Goal: Entertainment & Leisure: Consume media (video, audio)

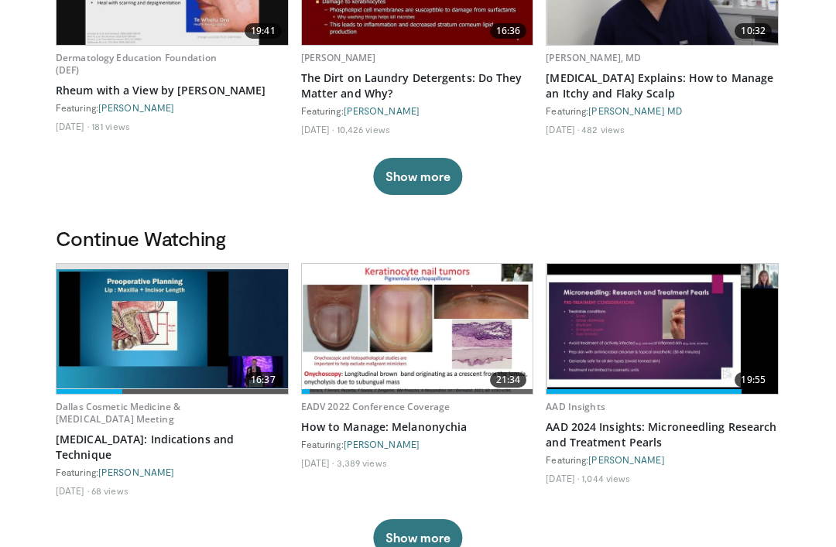
scroll to position [242, 0]
click at [415, 166] on button "Show more" at bounding box center [417, 176] width 89 height 37
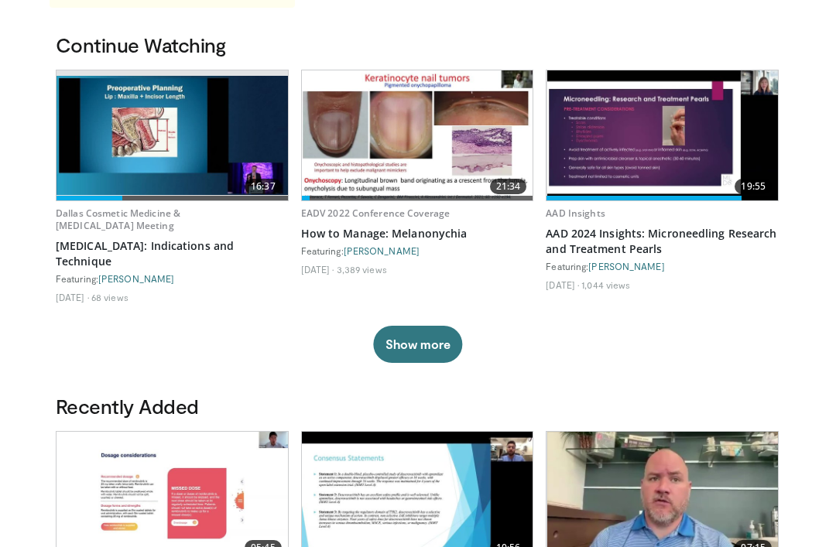
scroll to position [630, 0]
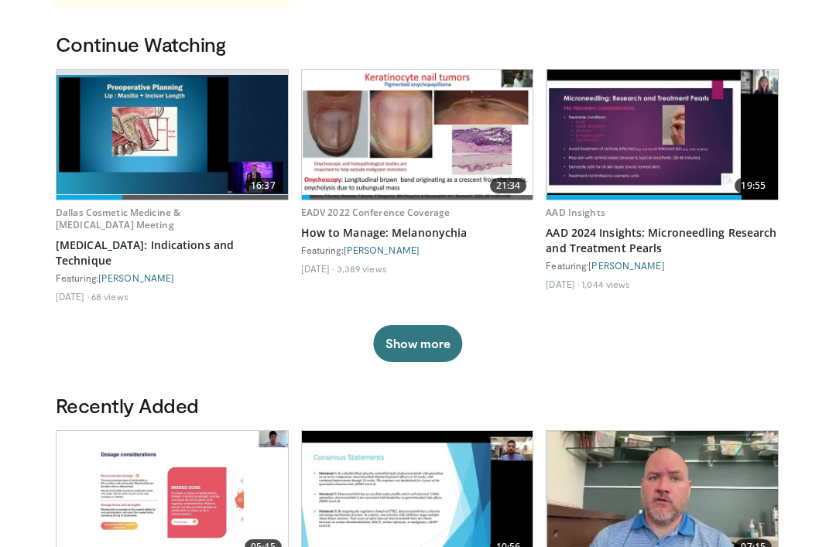
click at [393, 155] on img at bounding box center [417, 135] width 231 height 130
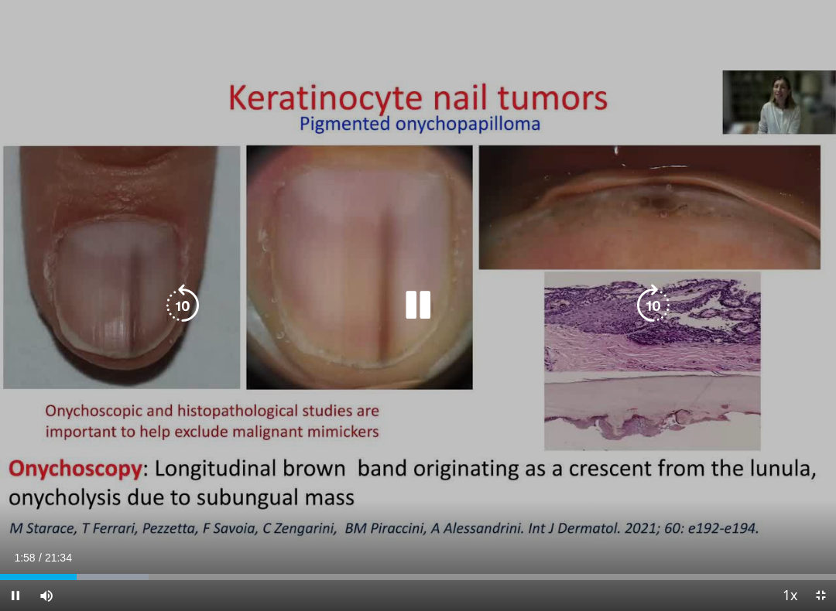
click at [415, 303] on icon "Video Player" at bounding box center [417, 305] width 43 height 43
